Goal: Task Accomplishment & Management: Use online tool/utility

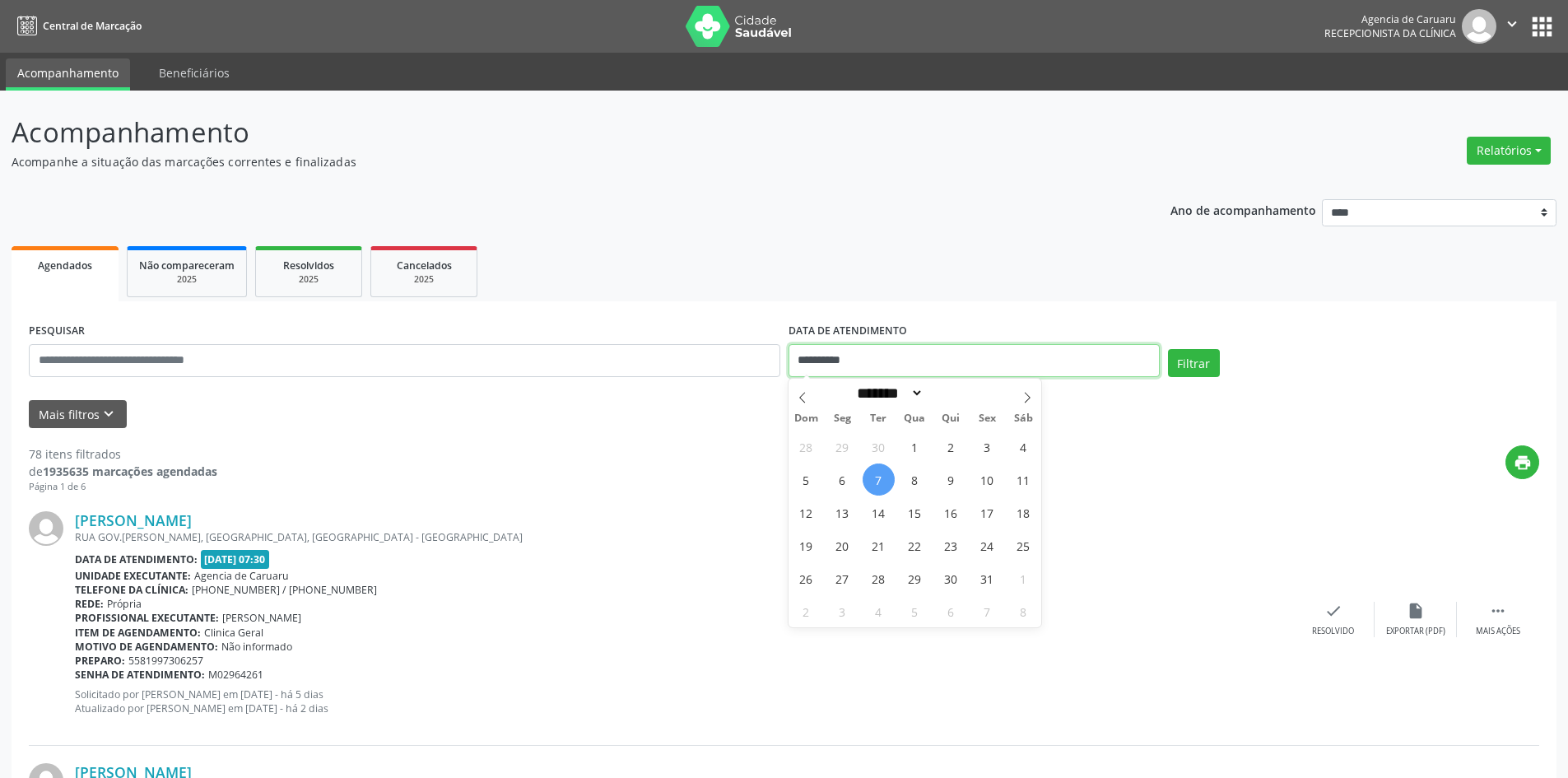
click at [884, 367] on input "**********" at bounding box center [975, 361] width 371 height 33
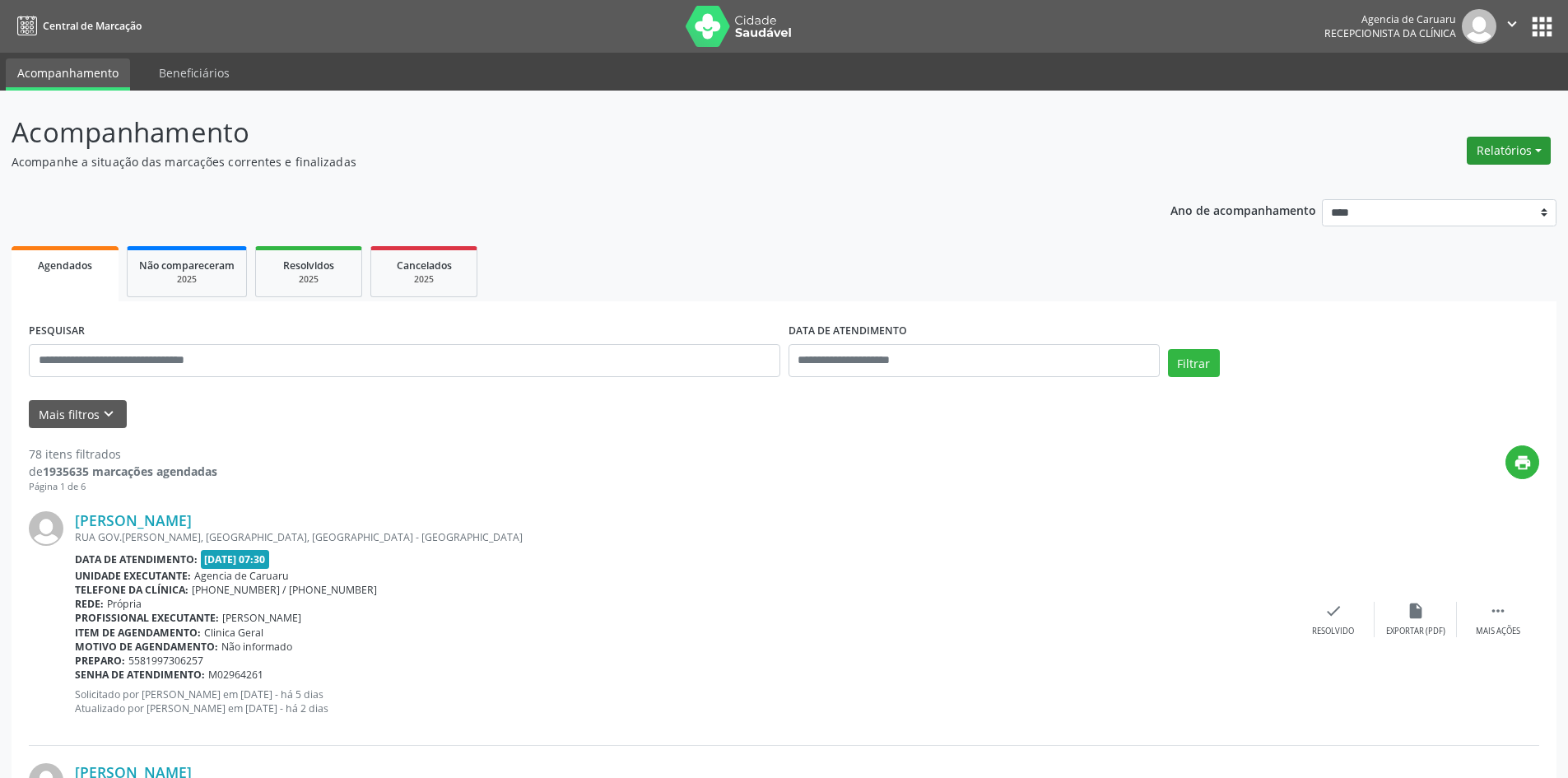
click at [1505, 155] on button "Relatórios" at bounding box center [1509, 151] width 84 height 28
click at [48, 416] on button "Mais filtros keyboard_arrow_down" at bounding box center [78, 414] width 98 height 29
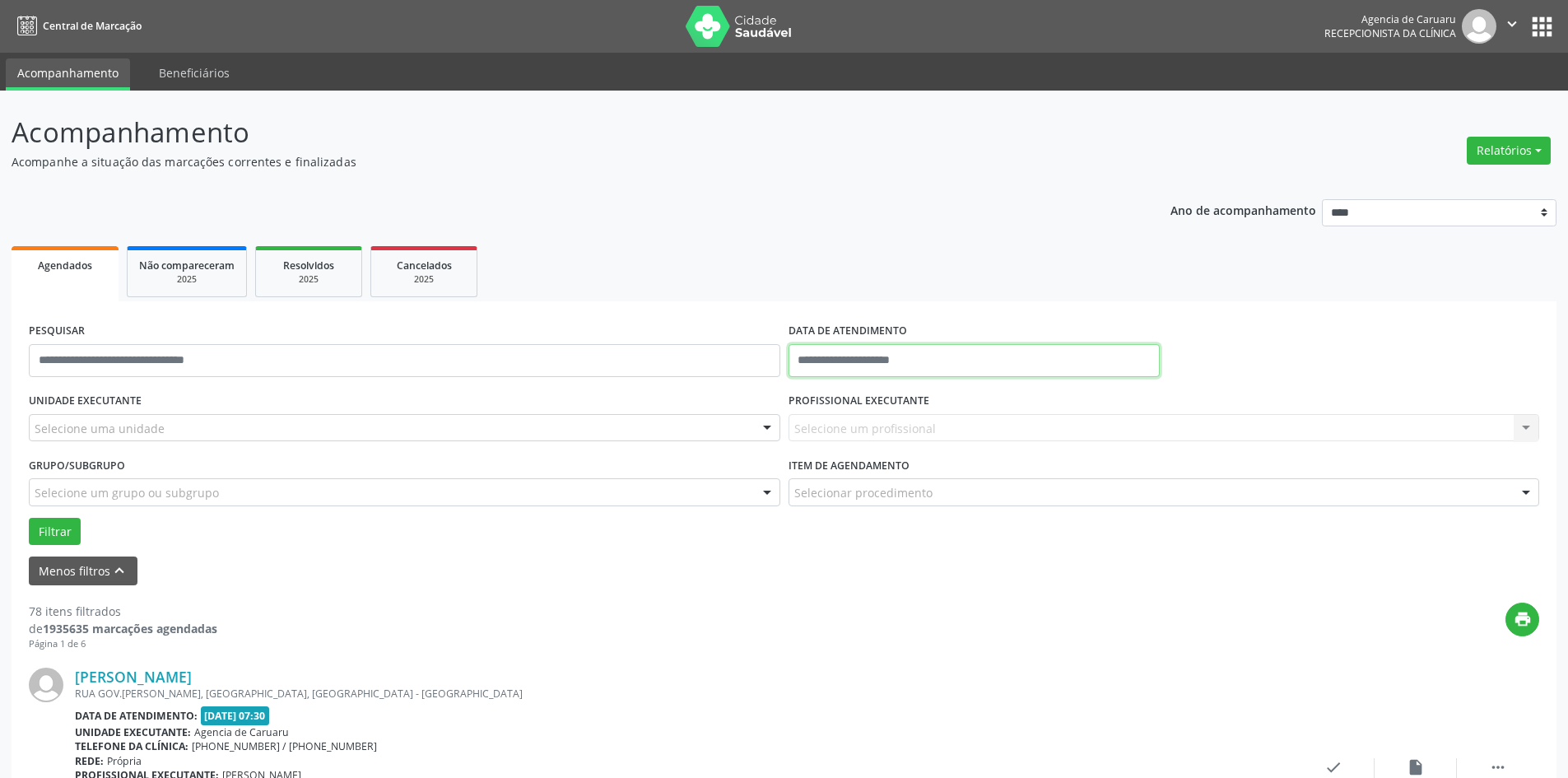
click at [801, 358] on input "text" at bounding box center [975, 361] width 371 height 33
click at [907, 478] on span "8" at bounding box center [914, 479] width 32 height 32
type input "**********"
click at [909, 487] on span "8" at bounding box center [914, 479] width 32 height 32
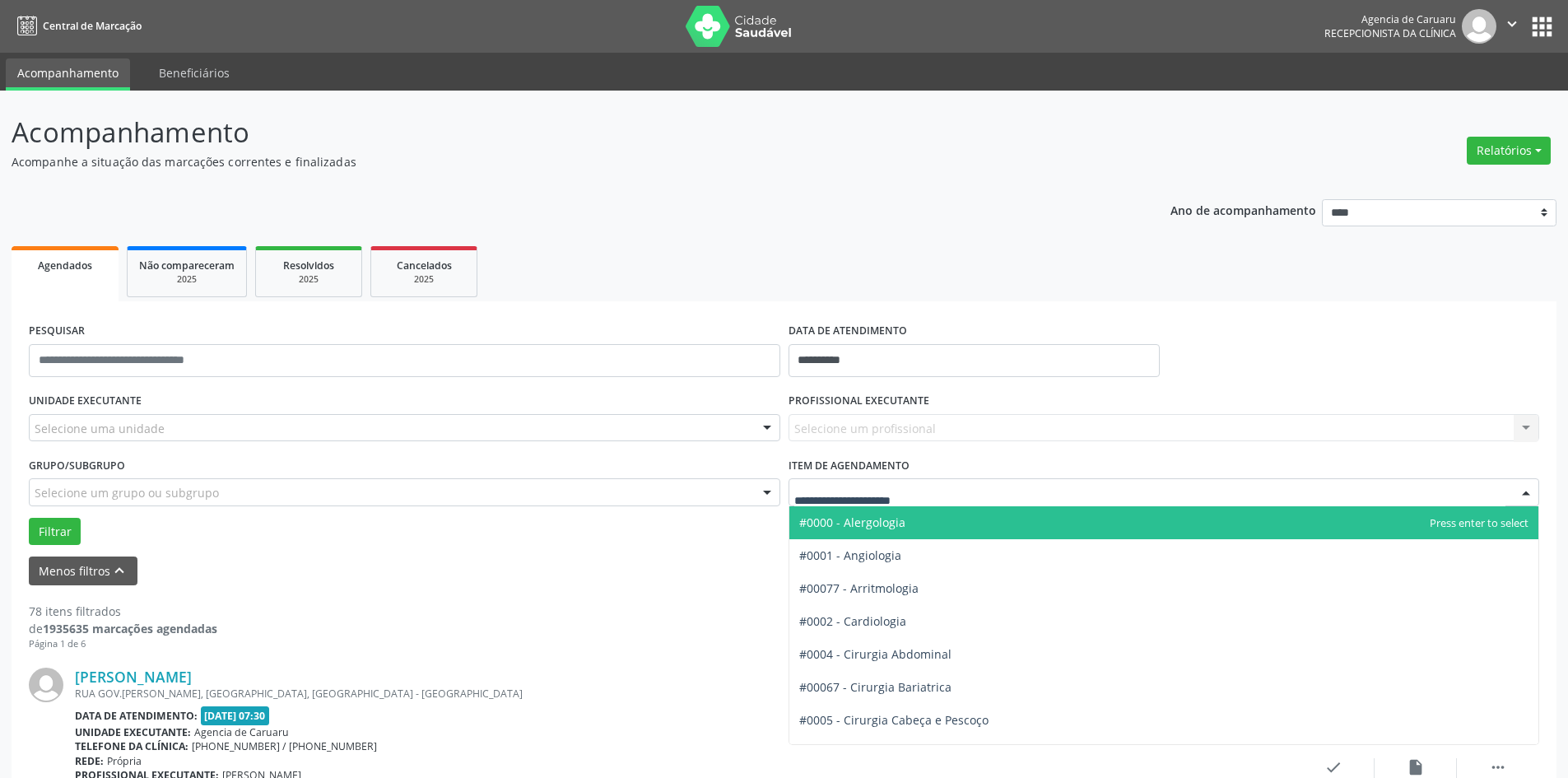
click at [452, 540] on div "Filtrar" at bounding box center [784, 531] width 1518 height 28
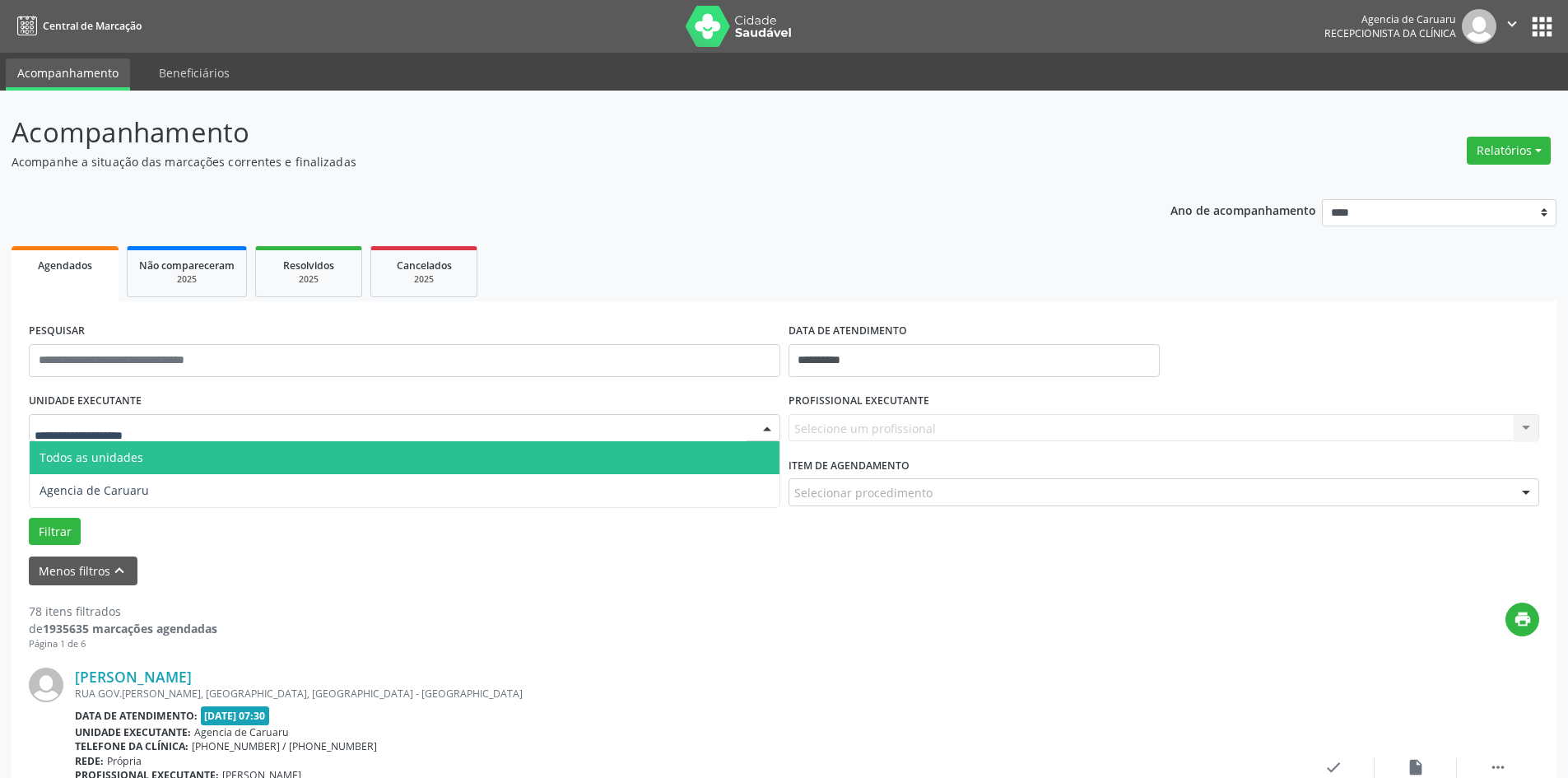
click at [194, 415] on div at bounding box center [404, 428] width 752 height 28
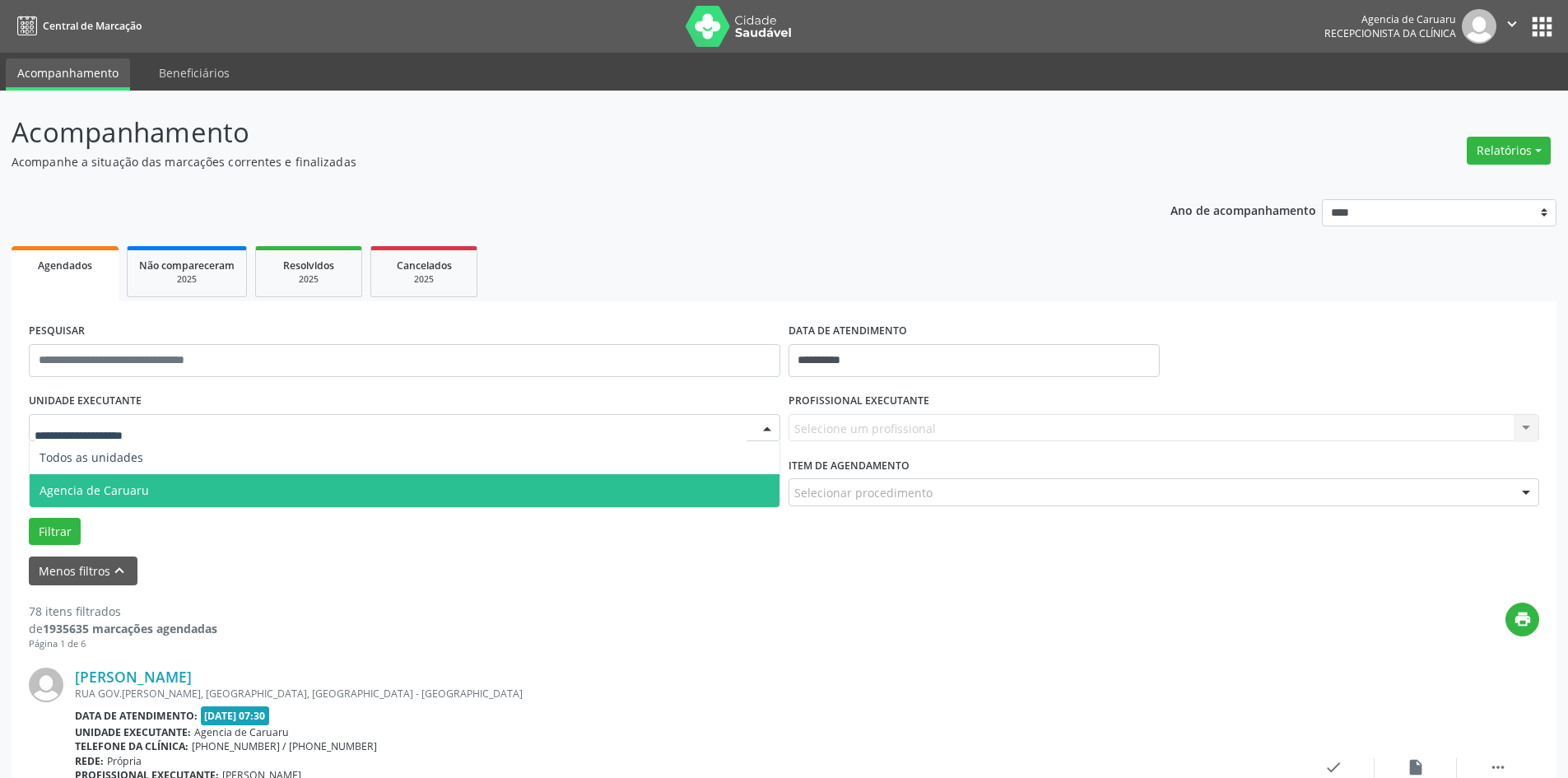
click at [176, 482] on span "Agencia de Caruaru" at bounding box center [404, 491] width 750 height 33
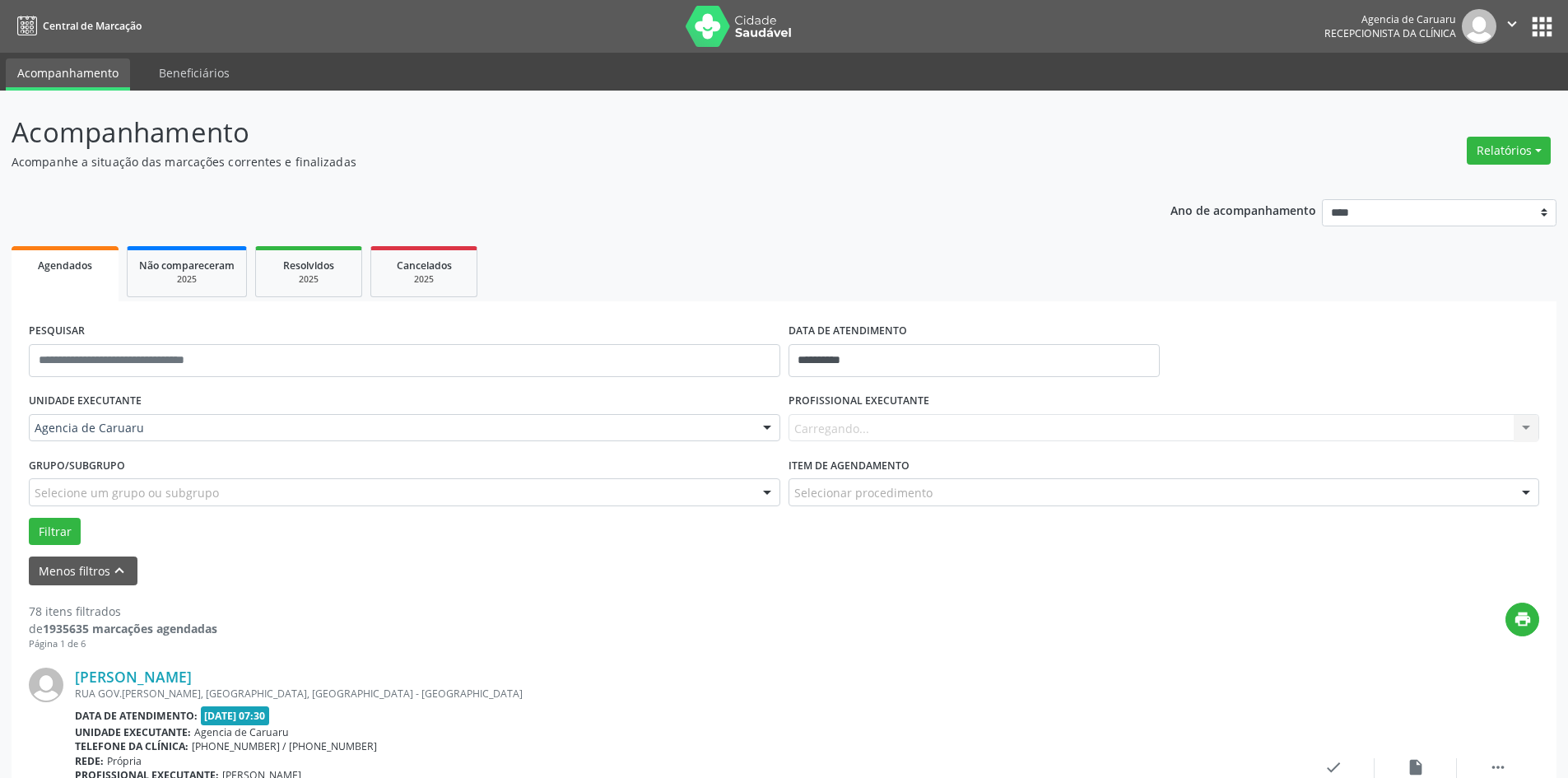
click at [837, 436] on div "Carregando... Nenhum resultado encontrado para: " " Não há nenhuma opção para s…" at bounding box center [1164, 428] width 752 height 28
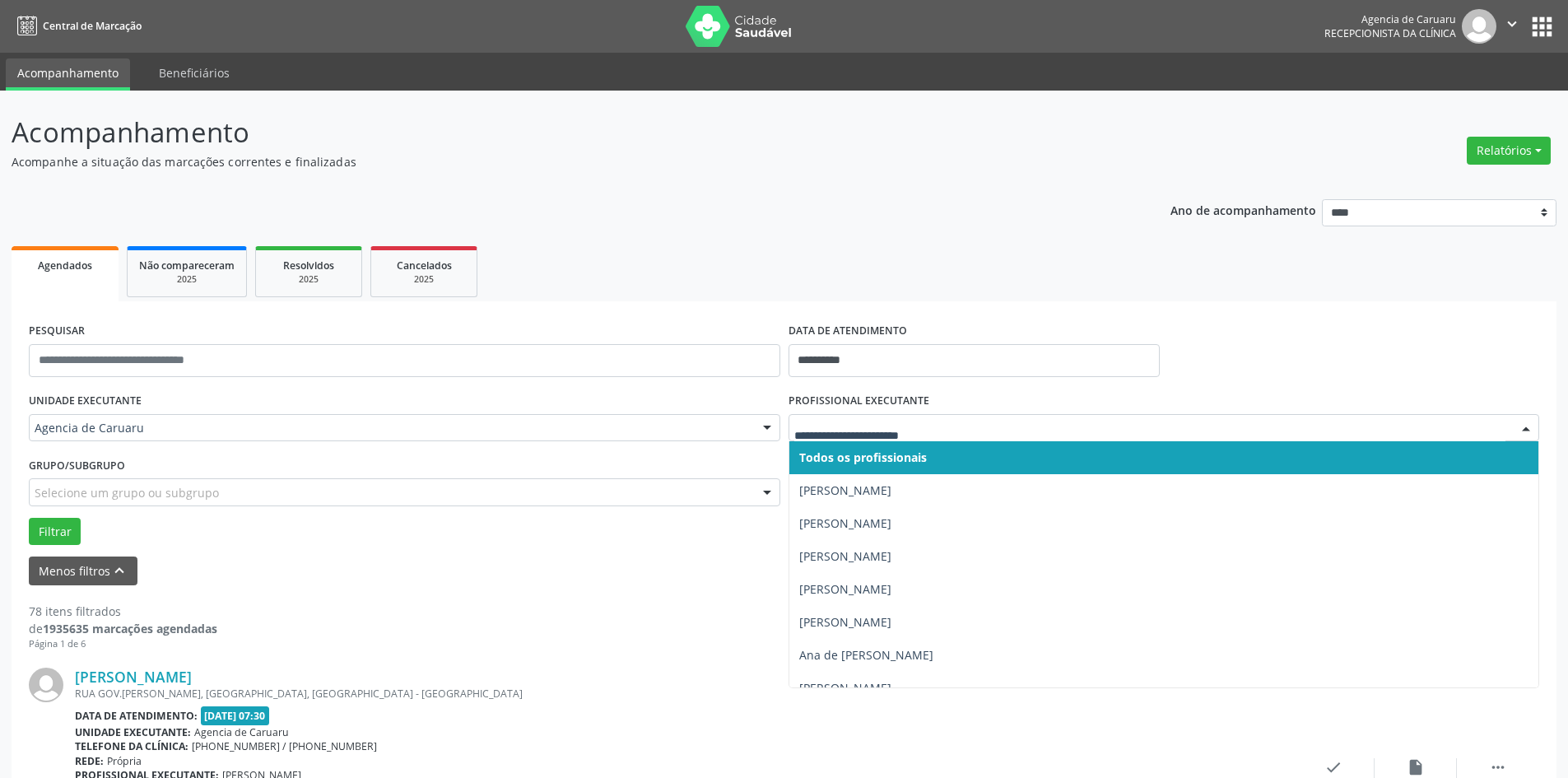
click at [858, 416] on div at bounding box center [1164, 428] width 752 height 28
click at [862, 460] on span "Todos os profissionais" at bounding box center [863, 457] width 128 height 16
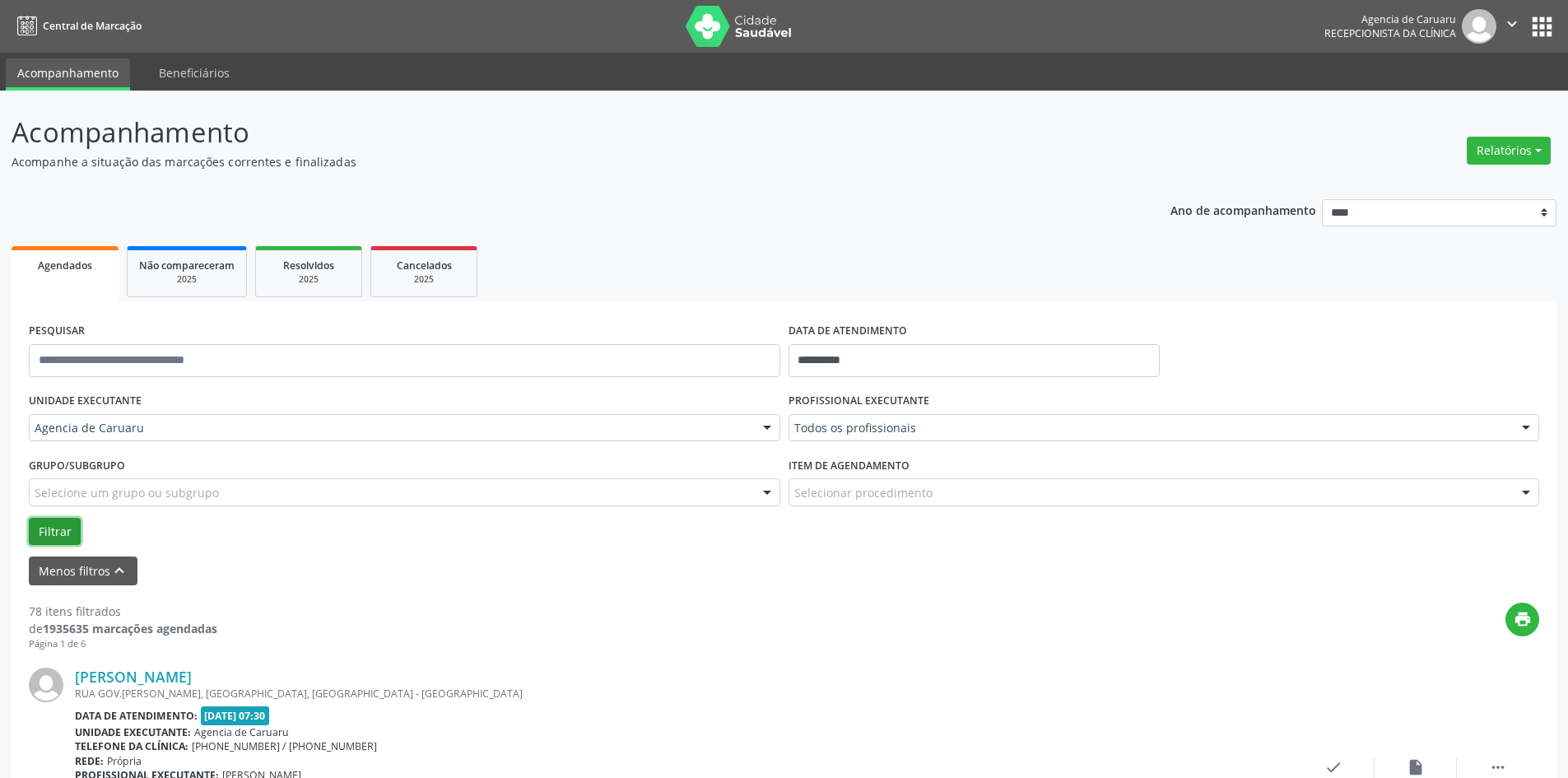
click at [68, 533] on button "Filtrar" at bounding box center [54, 531] width 52 height 28
click at [1490, 148] on button "Relatórios" at bounding box center [1509, 151] width 84 height 28
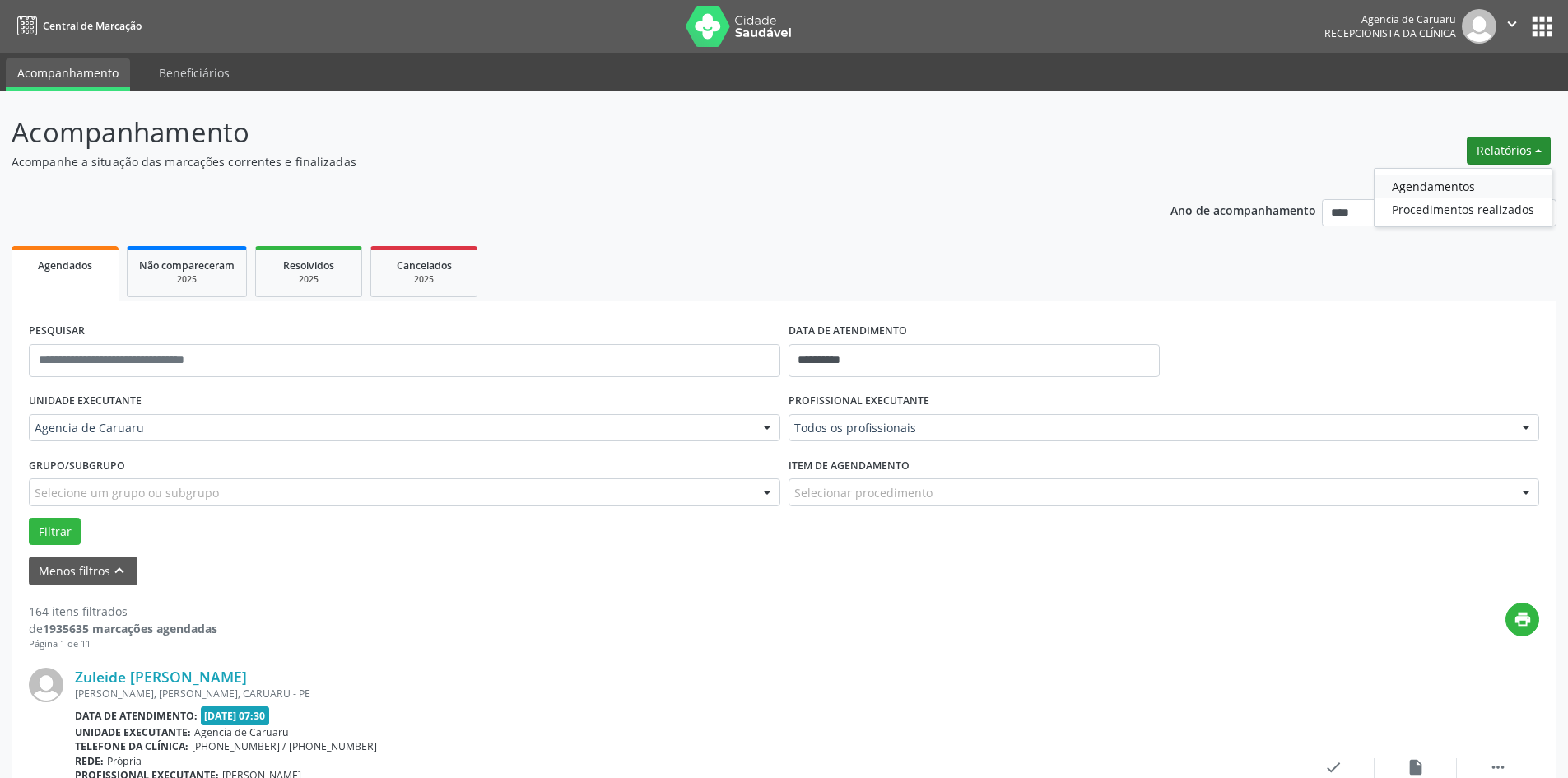
click at [1466, 181] on link "Agendamentos" at bounding box center [1463, 186] width 177 height 23
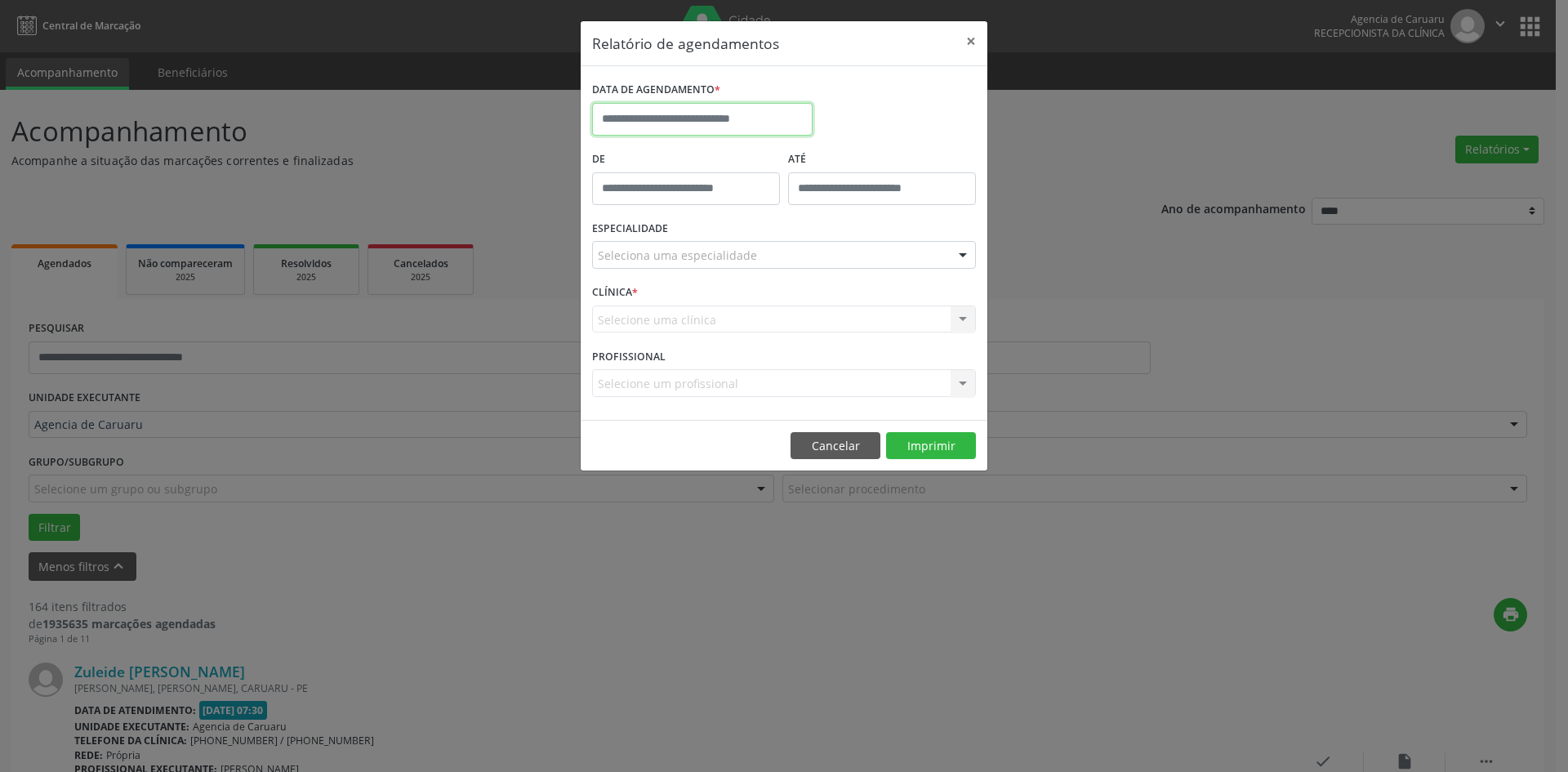
click at [754, 126] on input "text" at bounding box center [702, 120] width 220 height 33
click at [715, 246] on span "8" at bounding box center [717, 237] width 32 height 32
type input "**********"
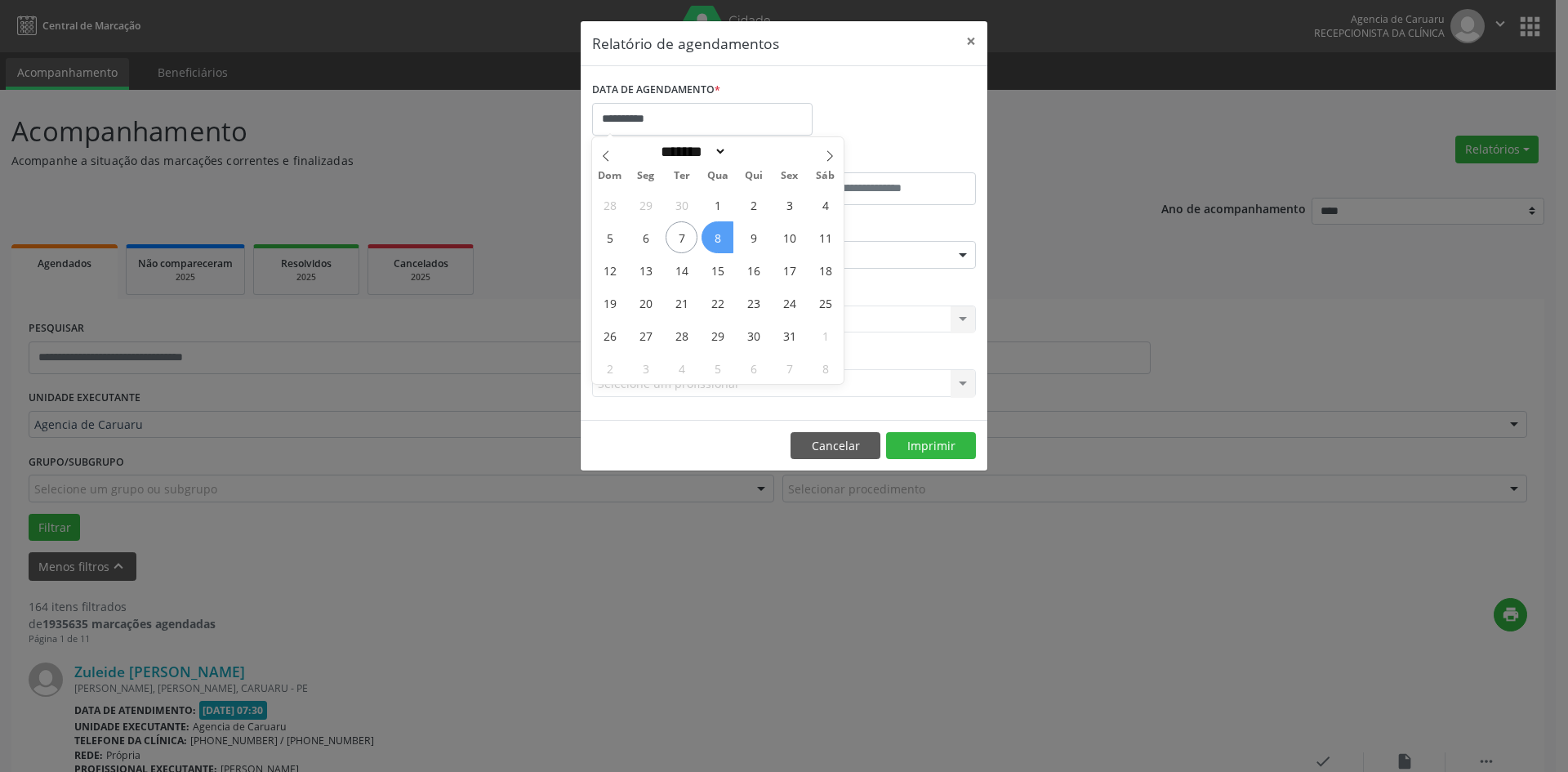
click at [715, 246] on span "8" at bounding box center [717, 237] width 32 height 32
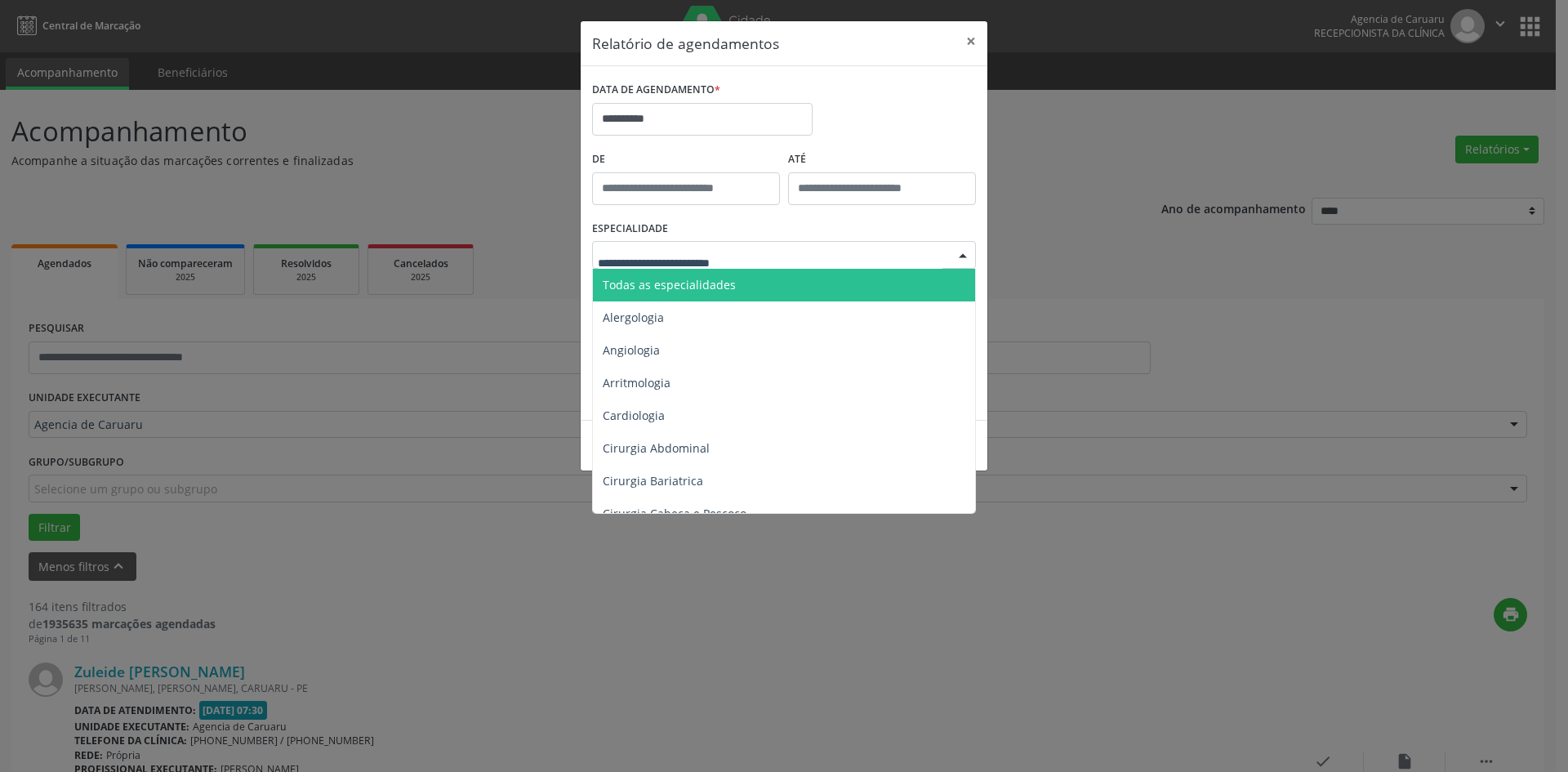
click at [708, 264] on div at bounding box center [784, 255] width 384 height 28
click at [702, 278] on span "Todas as especialidades" at bounding box center [669, 284] width 133 height 16
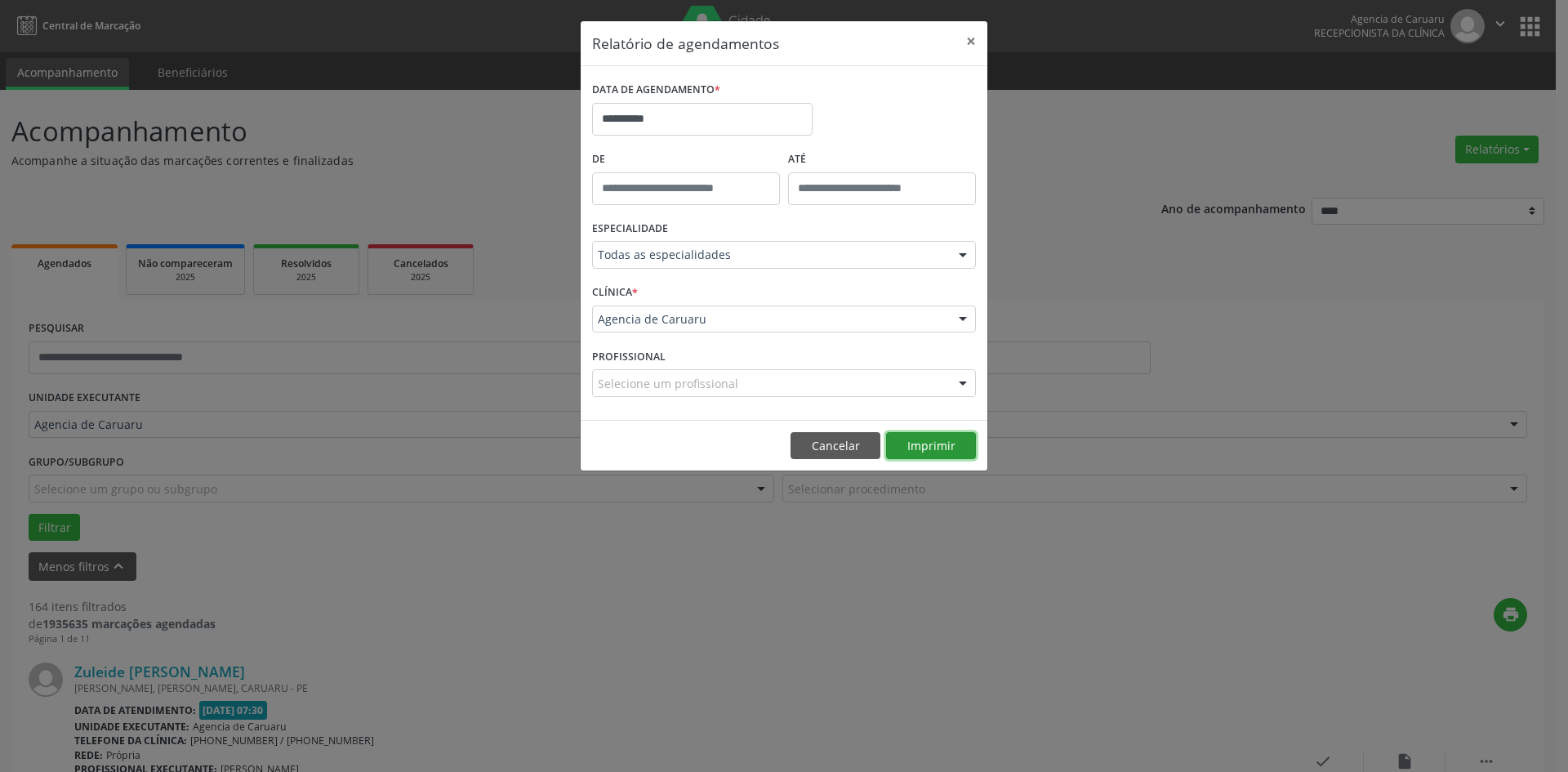
click at [931, 445] on button "Imprimir" at bounding box center [931, 446] width 90 height 28
click at [664, 120] on input "**********" at bounding box center [702, 120] width 220 height 33
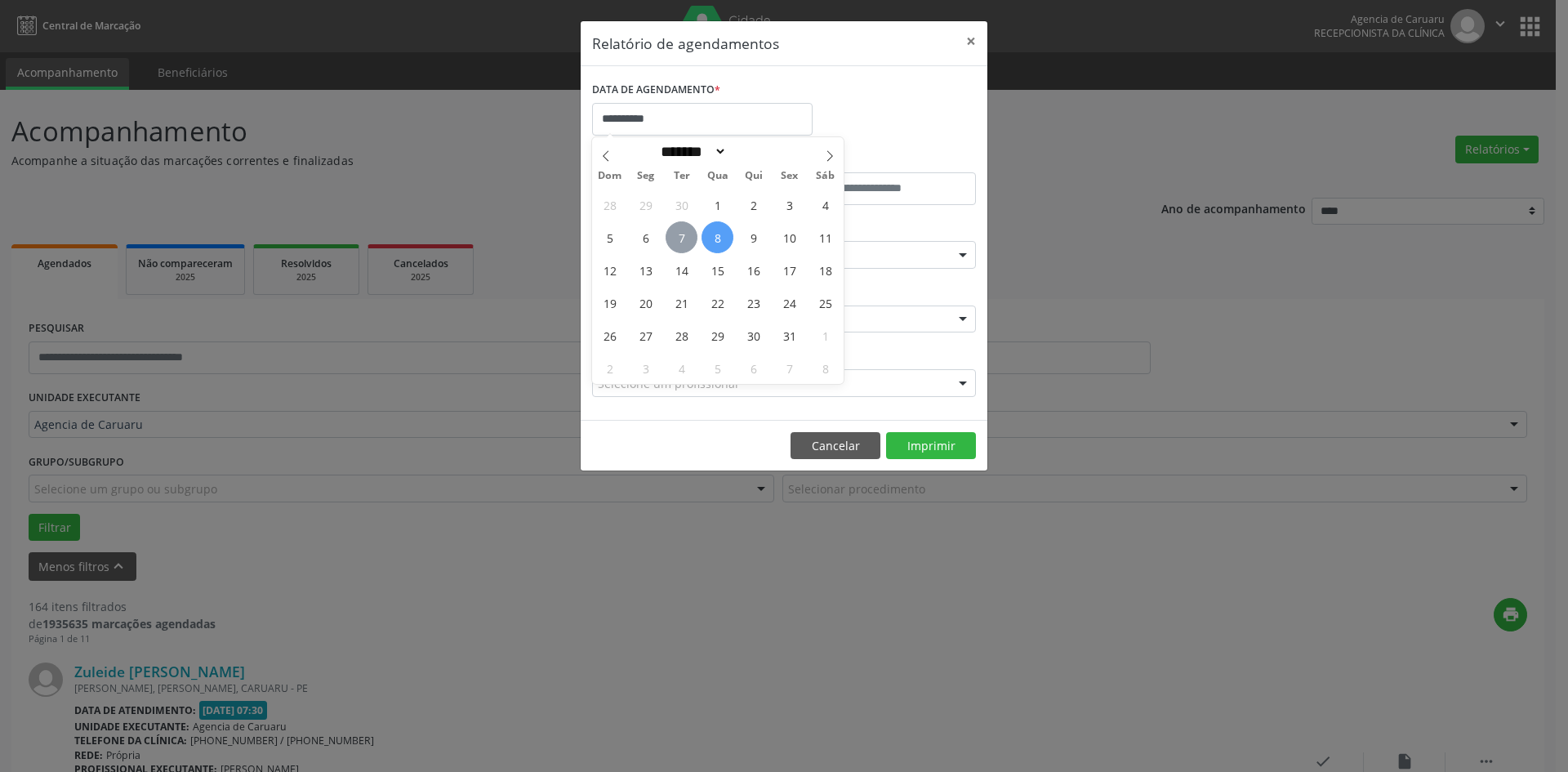
click at [683, 239] on span "7" at bounding box center [681, 237] width 32 height 32
type input "**********"
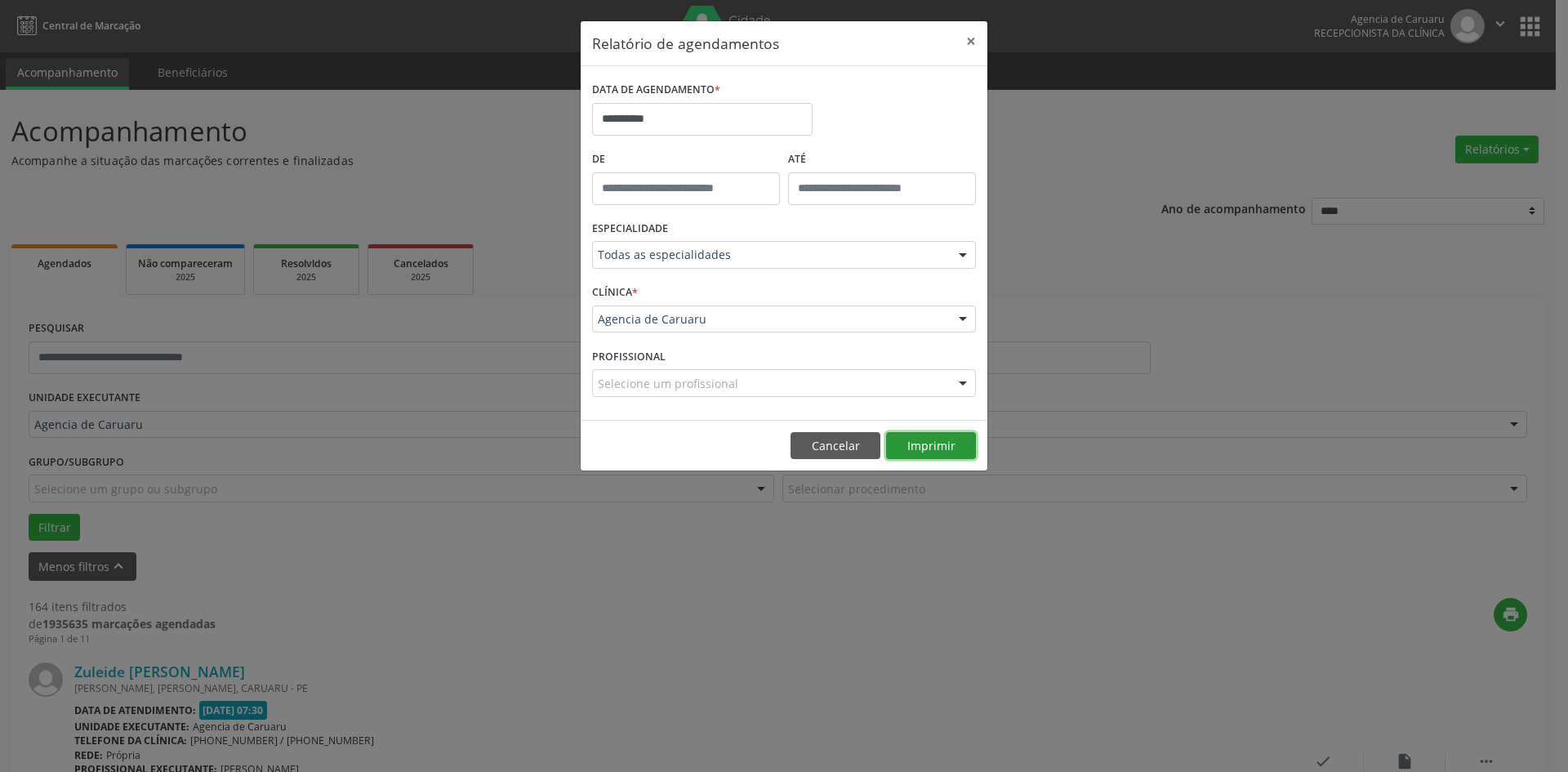
click at [946, 434] on button "Imprimir" at bounding box center [931, 446] width 90 height 28
